Goal: Transaction & Acquisition: Purchase product/service

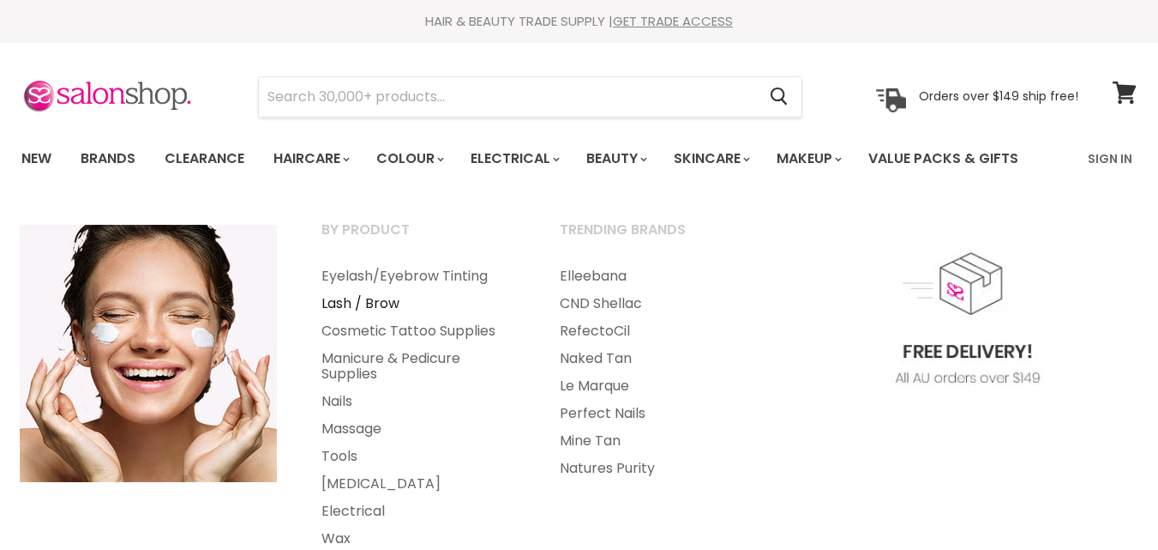
click at [370, 308] on link "Lash / Brow" at bounding box center [417, 303] width 235 height 27
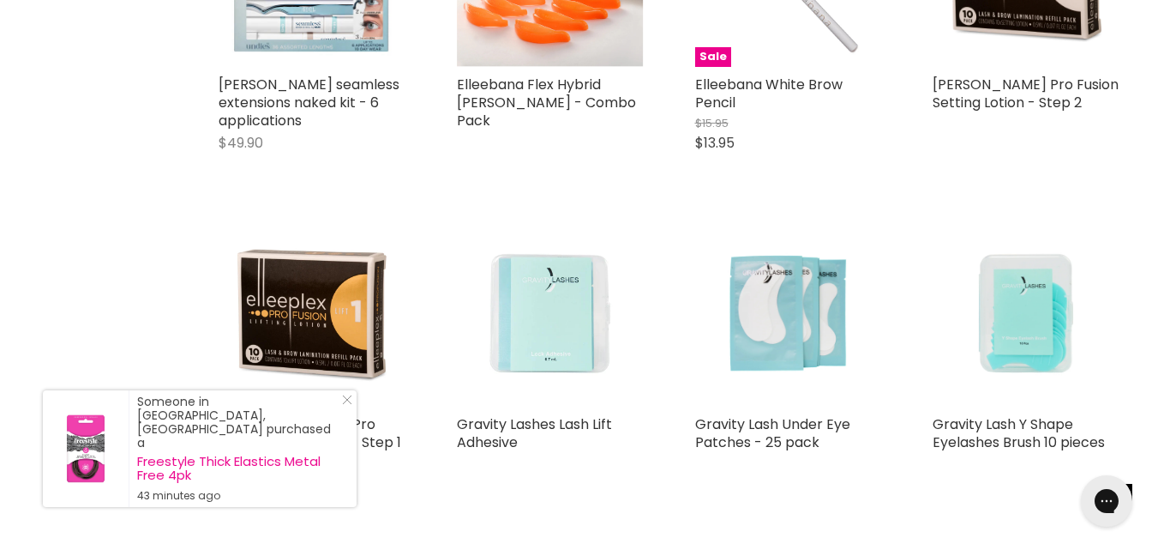
scroll to position [1890, 0]
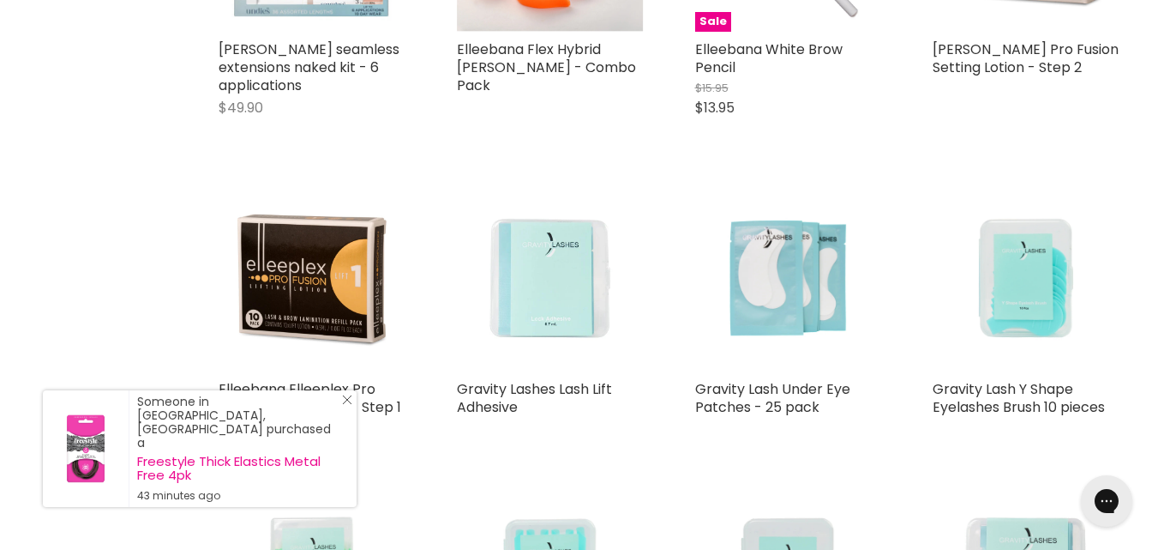
click at [352, 425] on div "Someone in Eltham, Australia purchased a Freestyle Thick Elastics Metal Free 4p…" at bounding box center [200, 448] width 314 height 117
click at [345, 405] on icon "Close Icon" at bounding box center [347, 399] width 10 height 10
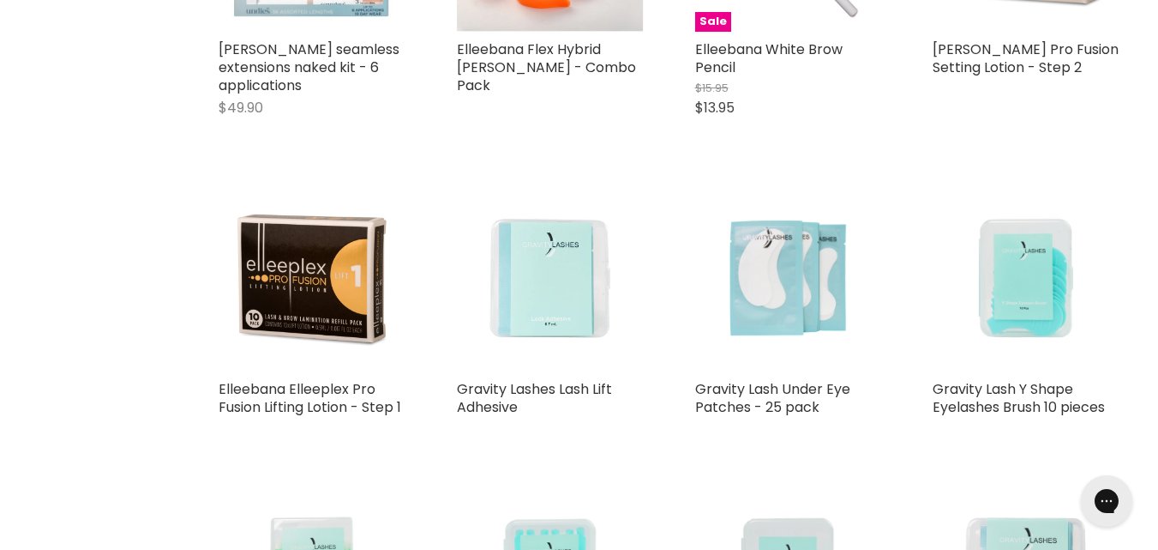
click at [803, 235] on img "Main content" at bounding box center [788, 277] width 187 height 187
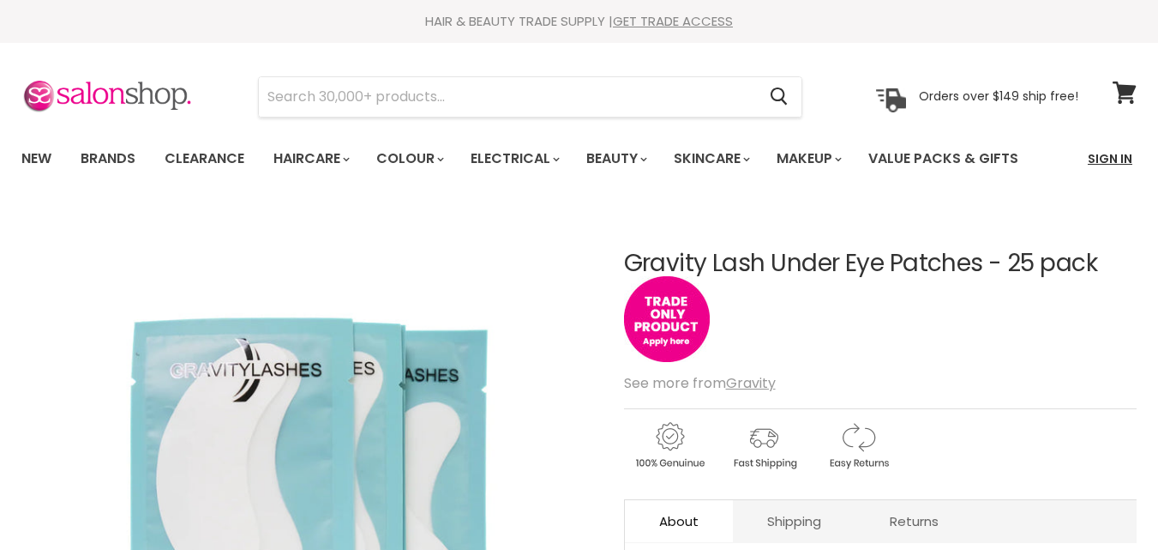
click at [1121, 158] on link "Sign In" at bounding box center [1110, 159] width 65 height 36
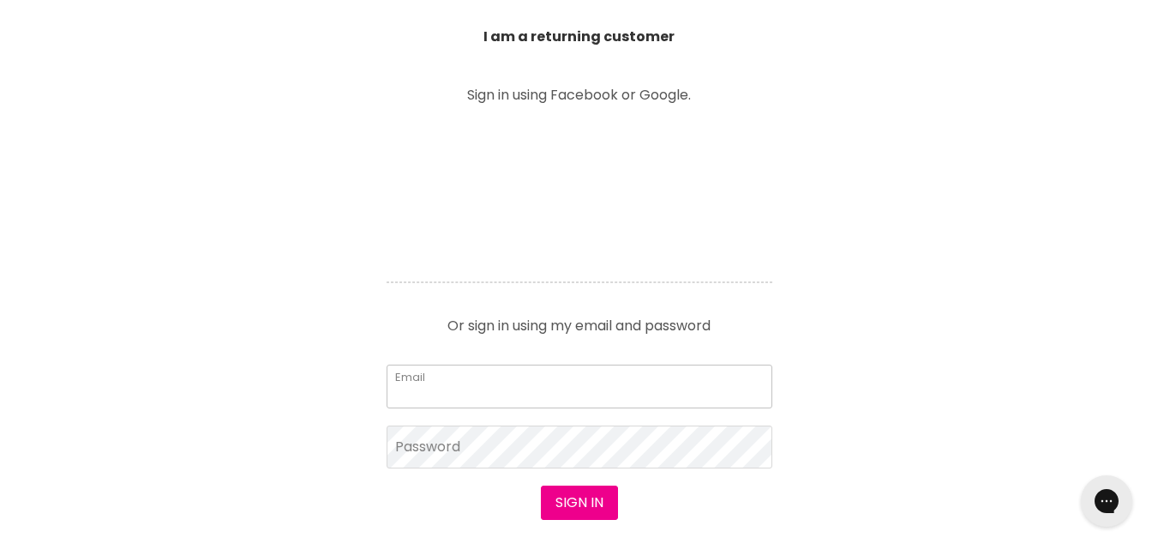
click at [599, 392] on input "Email" at bounding box center [580, 385] width 386 height 43
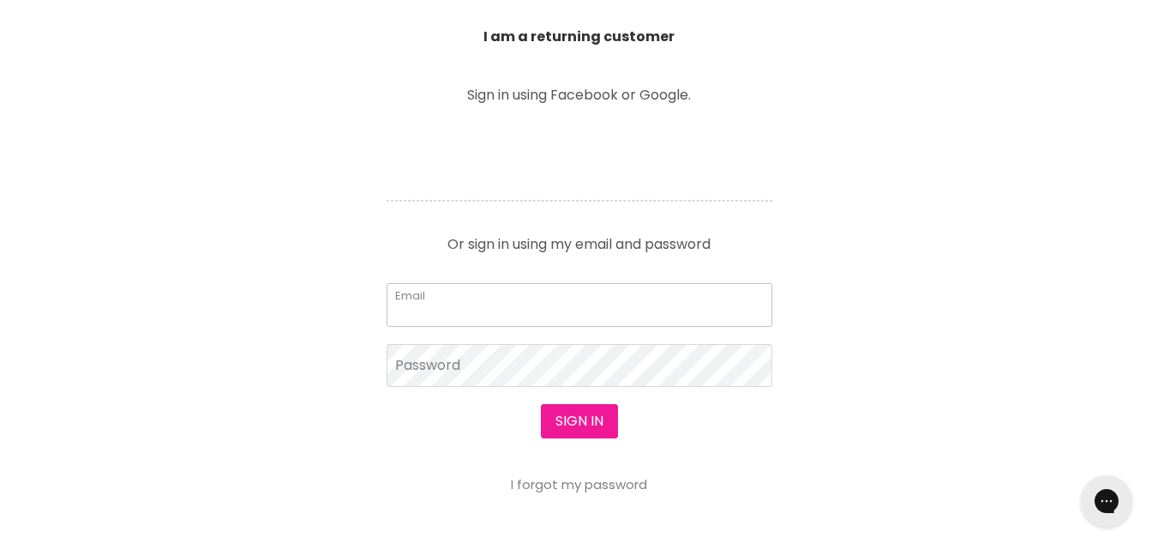
type input "johnrosey@skymesh.com.au"
click at [541, 404] on button "Sign in" at bounding box center [579, 421] width 77 height 34
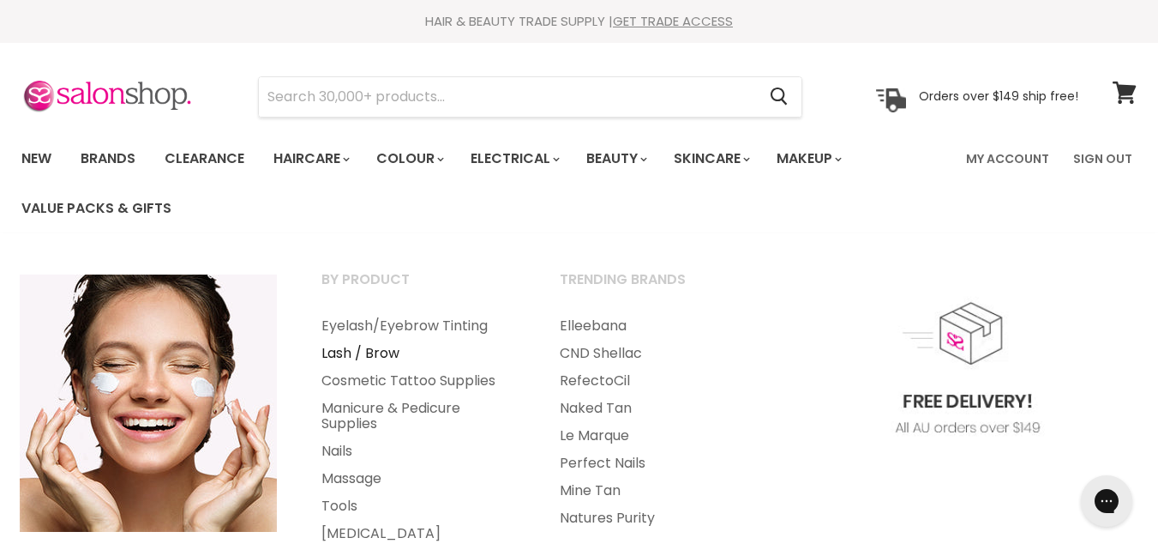
click at [358, 346] on link "Lash / Brow" at bounding box center [417, 353] width 235 height 27
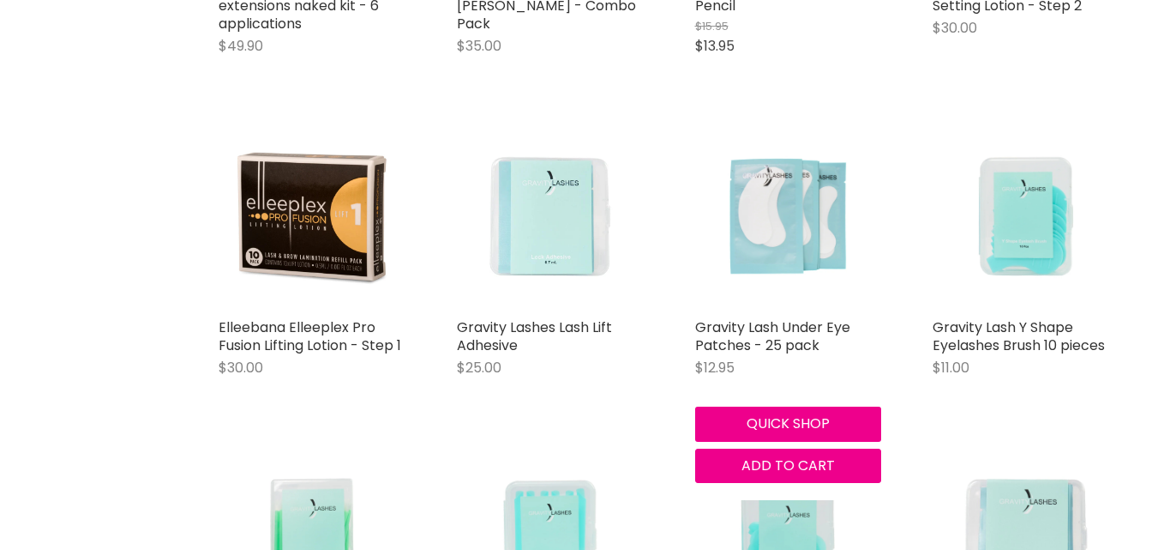
scroll to position [2024, 0]
click at [827, 175] on img "Main content" at bounding box center [788, 216] width 187 height 187
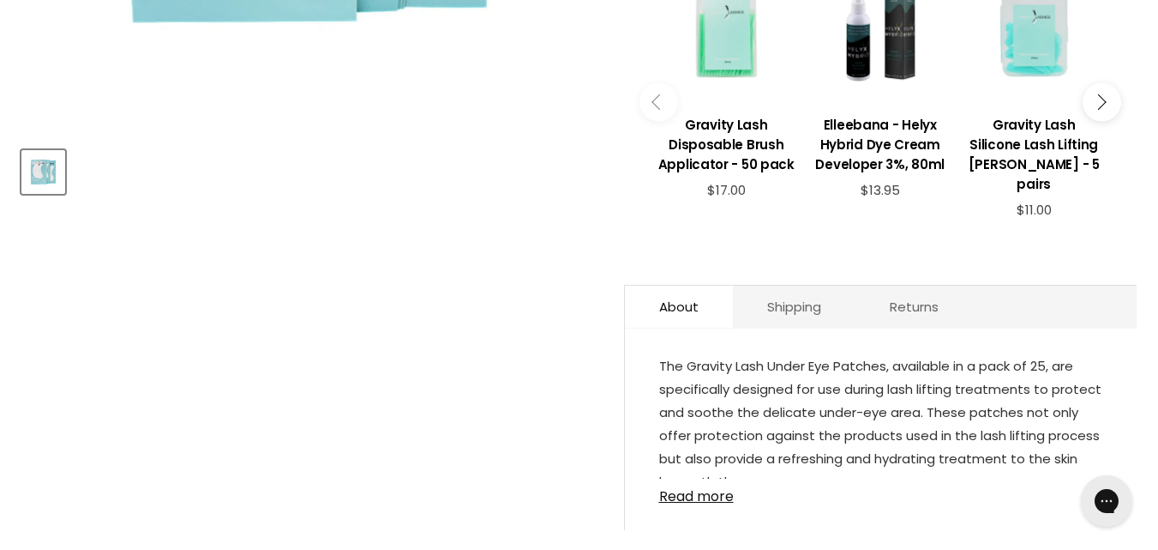
scroll to position [602, 0]
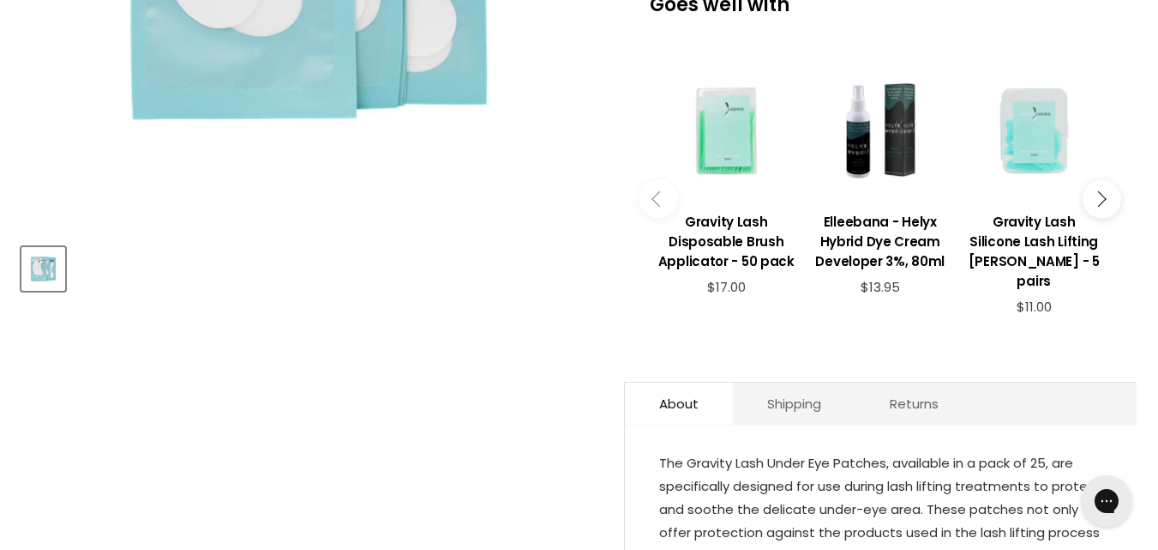
click at [1053, 157] on div "Main content" at bounding box center [1033, 131] width 136 height 136
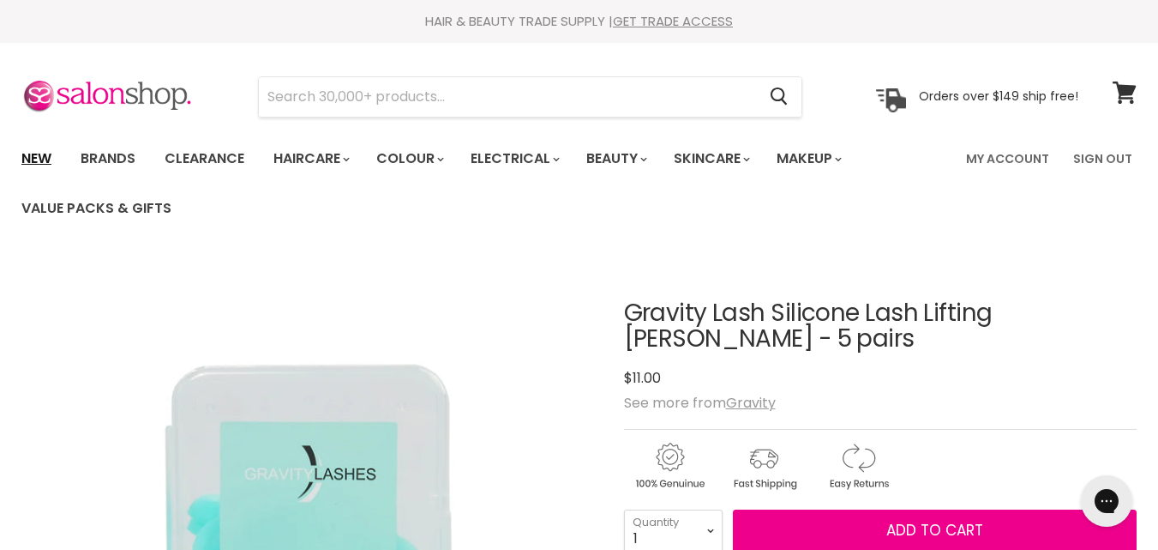
click at [45, 162] on link "New" at bounding box center [37, 159] width 56 height 36
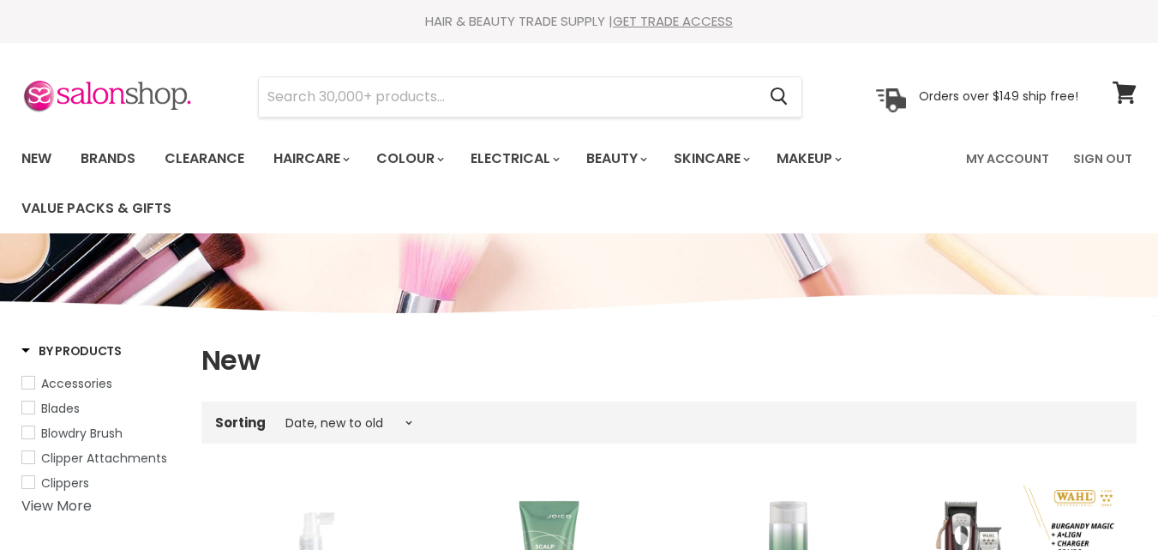
select select "created-descending"
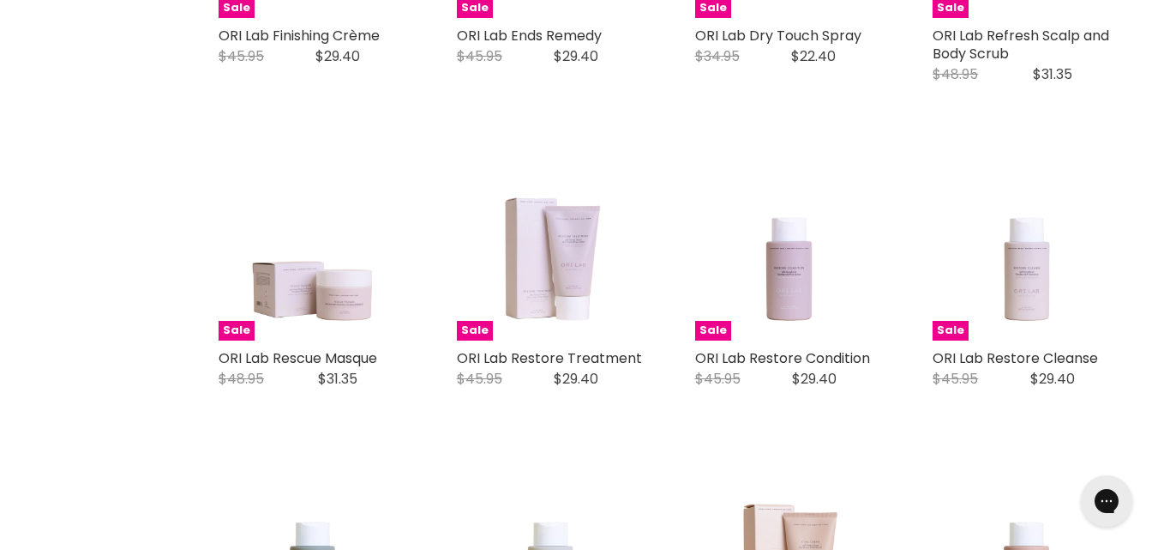
scroll to position [3652, 0]
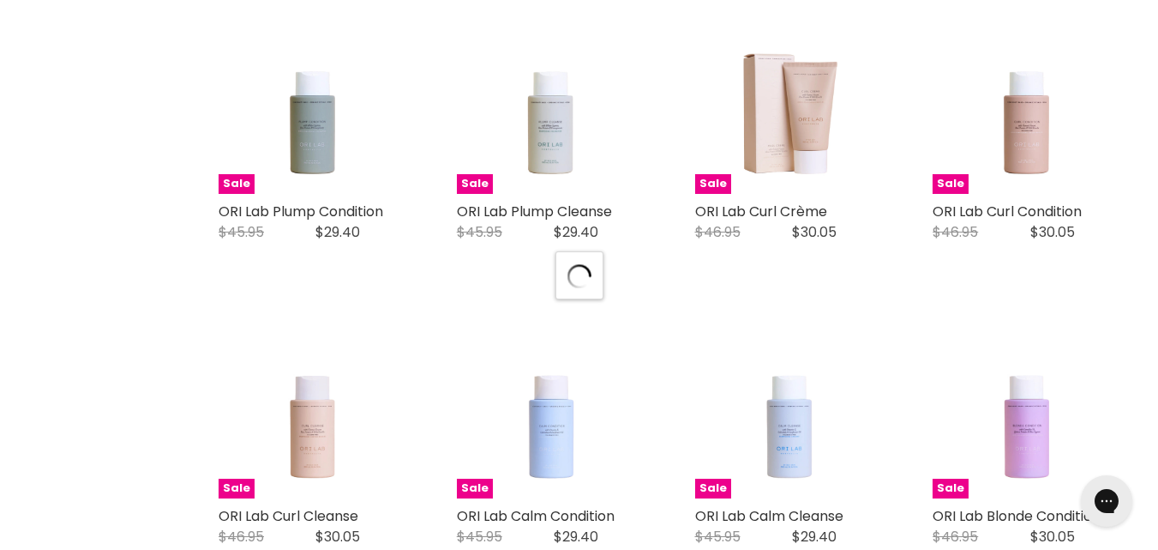
scroll to position [3904, 0]
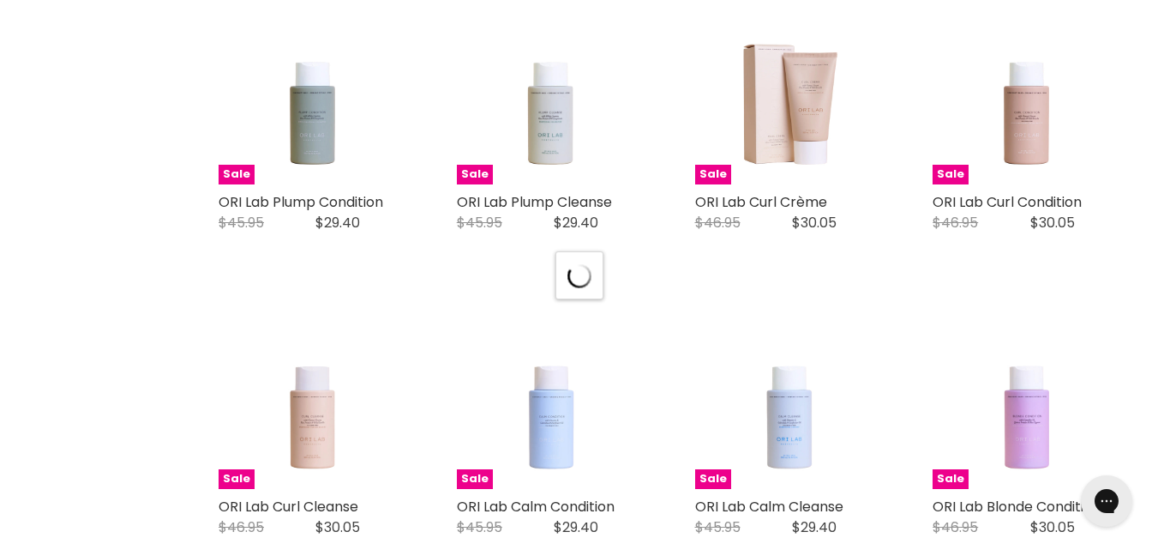
select select "created-descending"
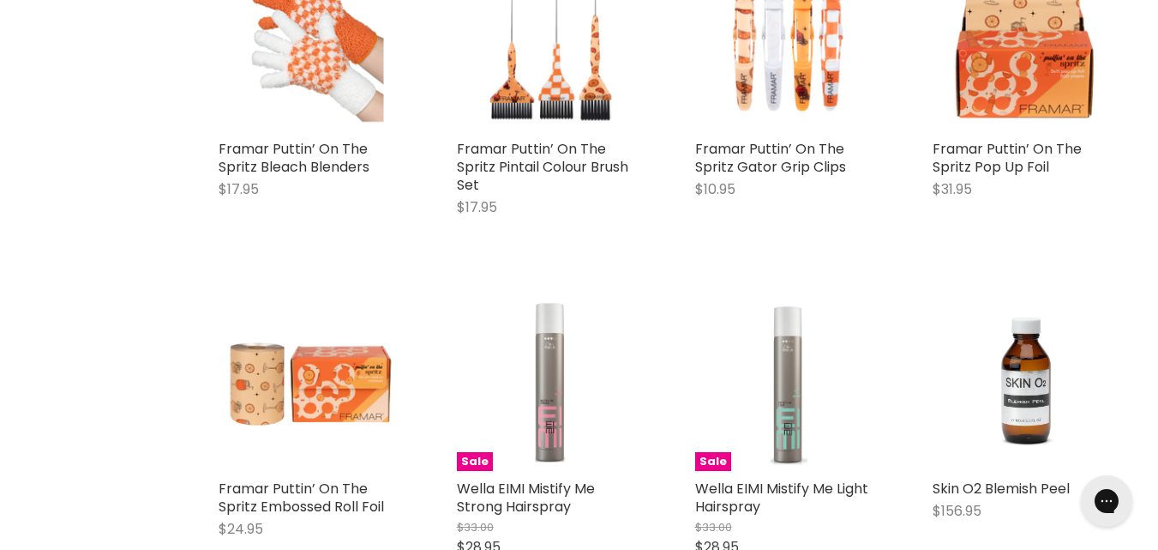
scroll to position [7714, 0]
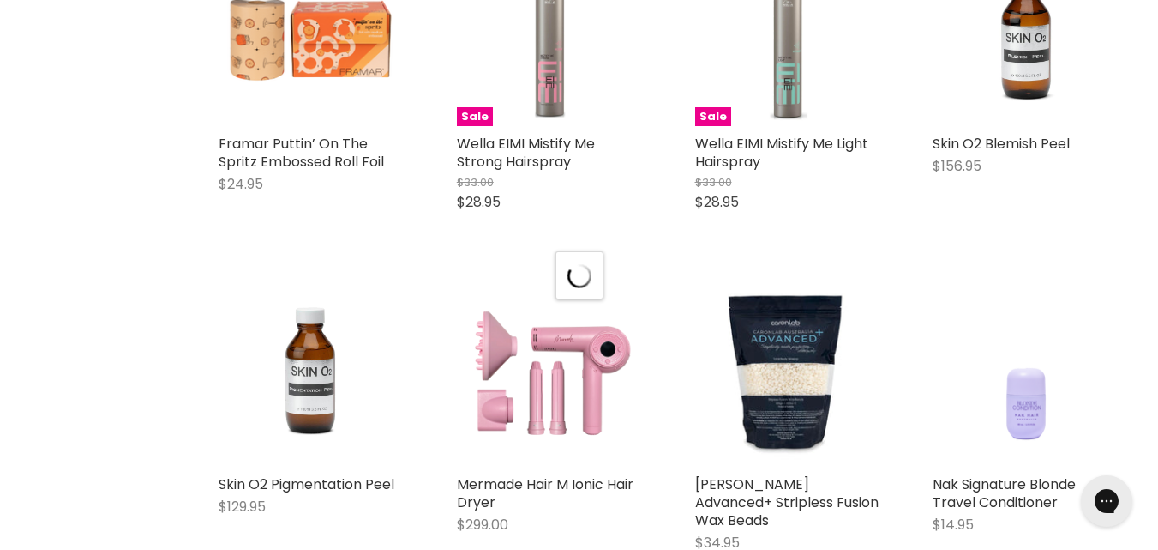
select select "created-descending"
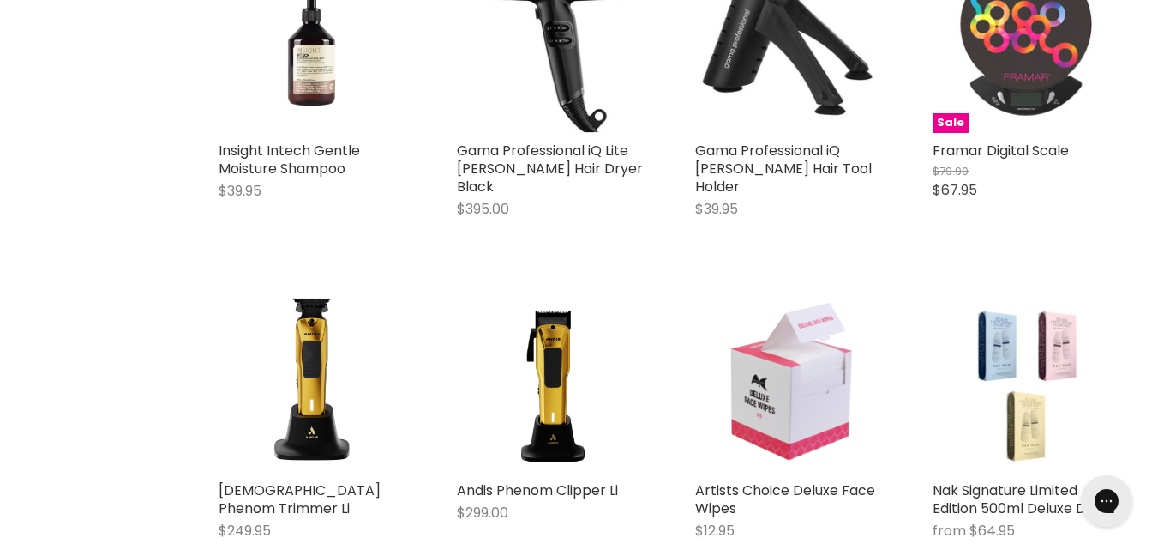
scroll to position [11312, 0]
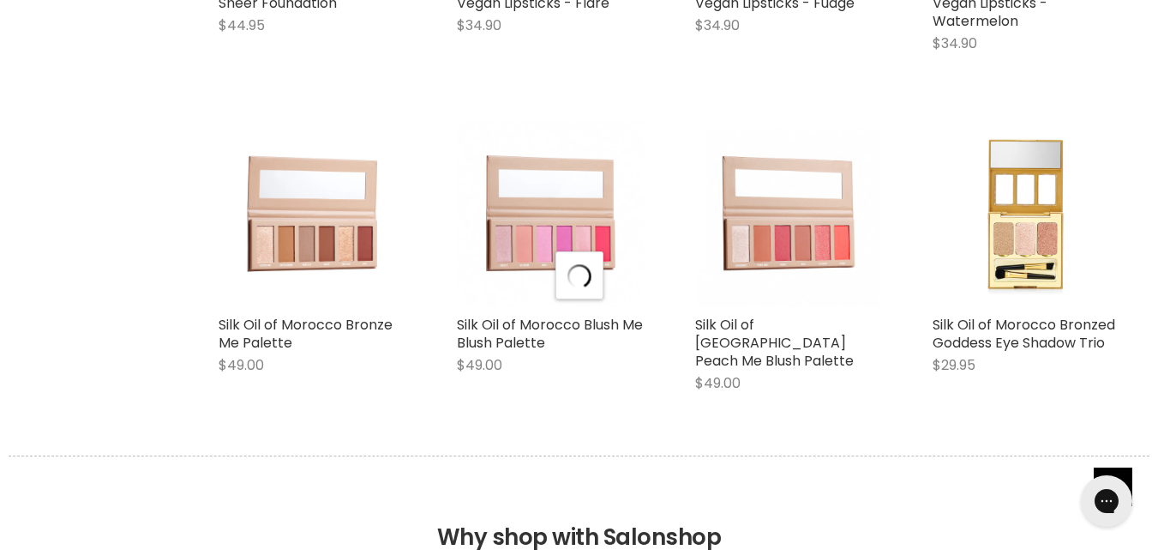
scroll to position [12206, 0]
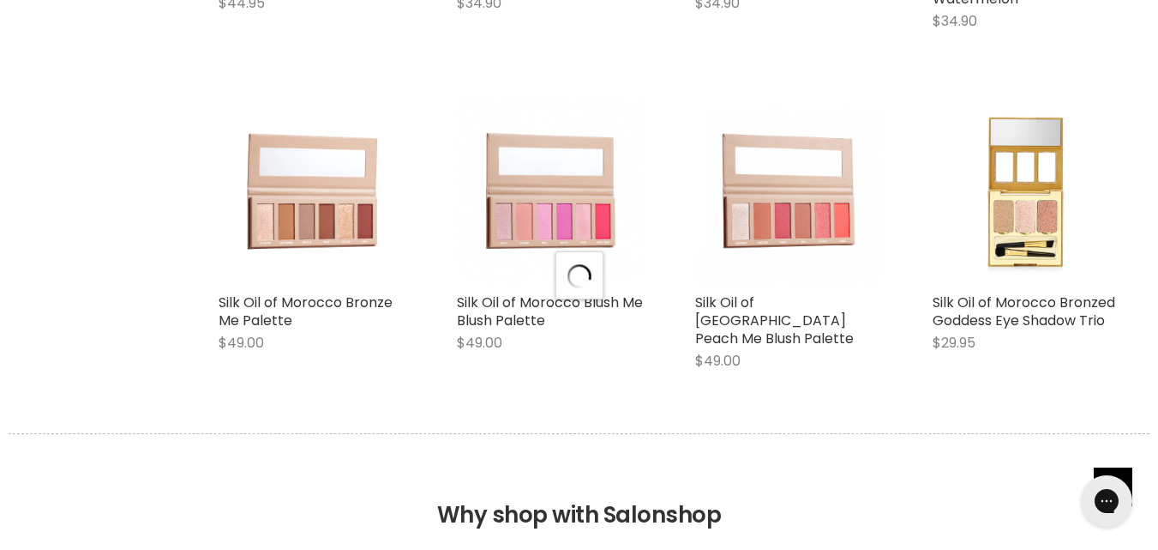
select select "created-descending"
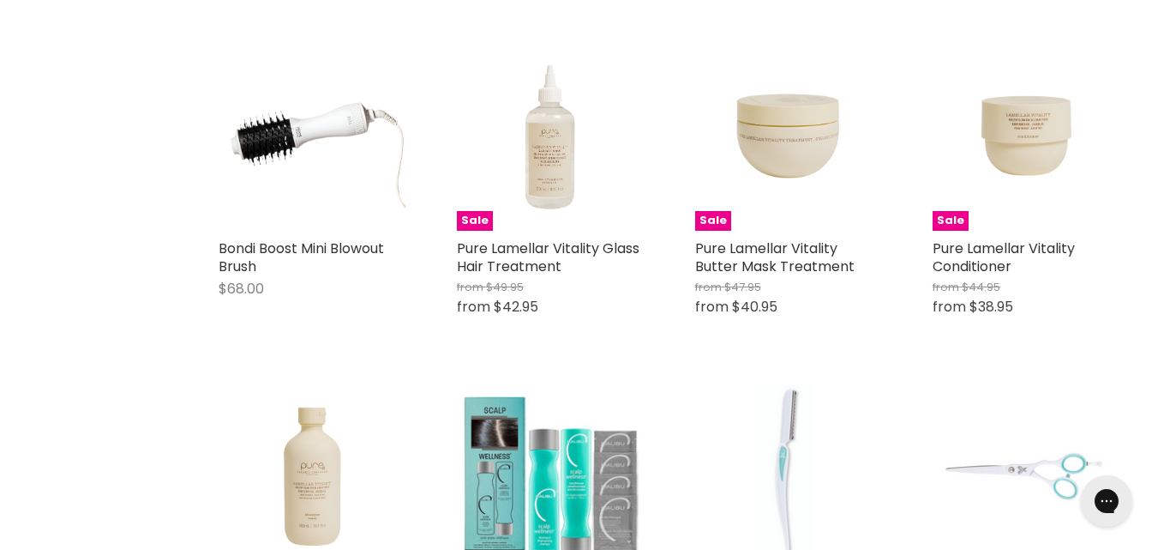
scroll to position [15909, 0]
